Goal: Task Accomplishment & Management: Complete application form

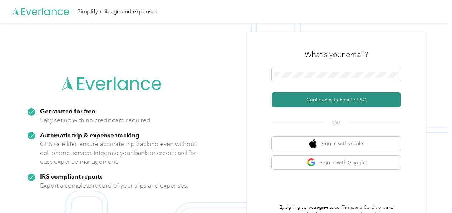
click at [313, 98] on button "Continue with Email / SSO" at bounding box center [336, 99] width 129 height 15
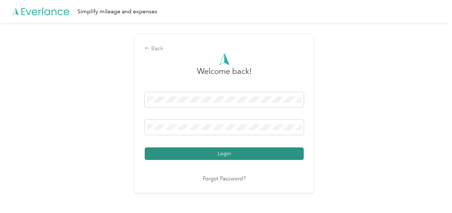
click at [230, 154] on button "Login" at bounding box center [224, 153] width 159 height 13
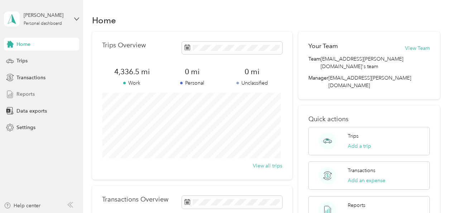
click at [29, 92] on span "Reports" at bounding box center [25, 94] width 18 height 8
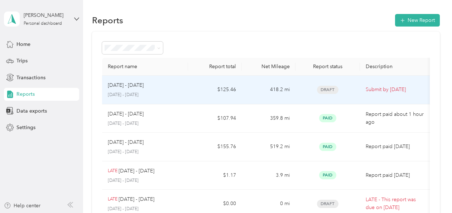
click at [313, 90] on p "Submit by [DATE]" at bounding box center [396, 90] width 60 height 8
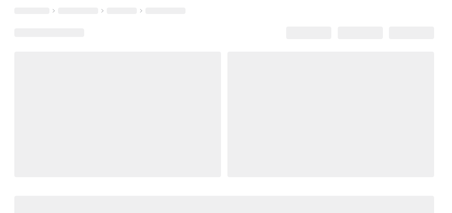
click at [313, 90] on div at bounding box center [330, 114] width 207 height 125
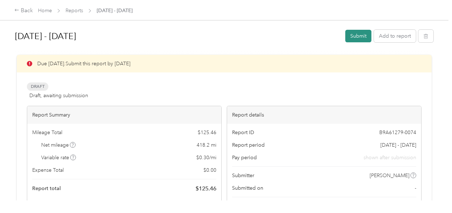
click at [313, 34] on button "Submit" at bounding box center [358, 36] width 26 height 13
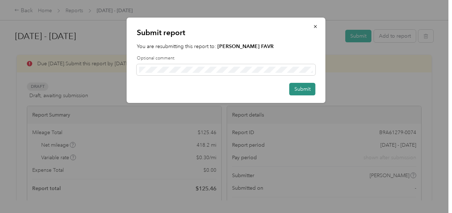
click at [302, 87] on button "Submit" at bounding box center [302, 89] width 26 height 13
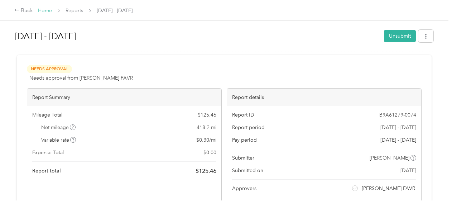
click at [43, 9] on link "Home" at bounding box center [45, 11] width 14 height 6
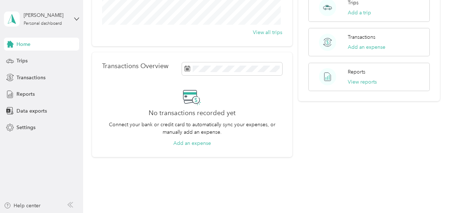
scroll to position [152, 0]
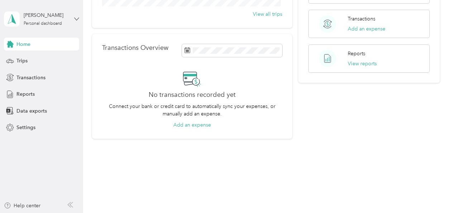
click at [77, 19] on icon at bounding box center [76, 18] width 5 height 5
click at [32, 57] on div "Log out" at bounding box center [24, 57] width 28 height 8
